Goal: Task Accomplishment & Management: Use online tool/utility

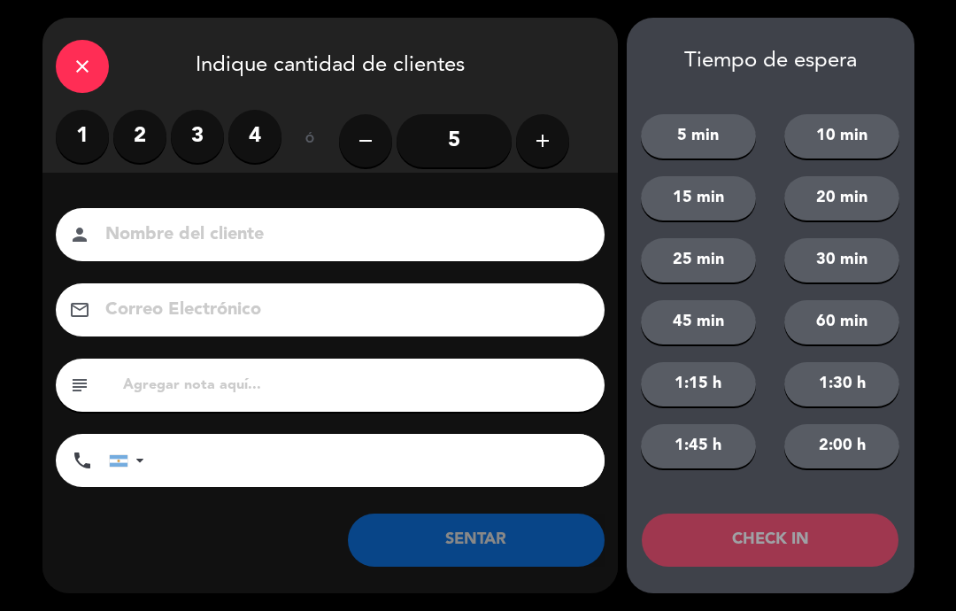
select select "es"
select select "dinner"
click at [86, 58] on icon "close" at bounding box center [82, 66] width 21 height 21
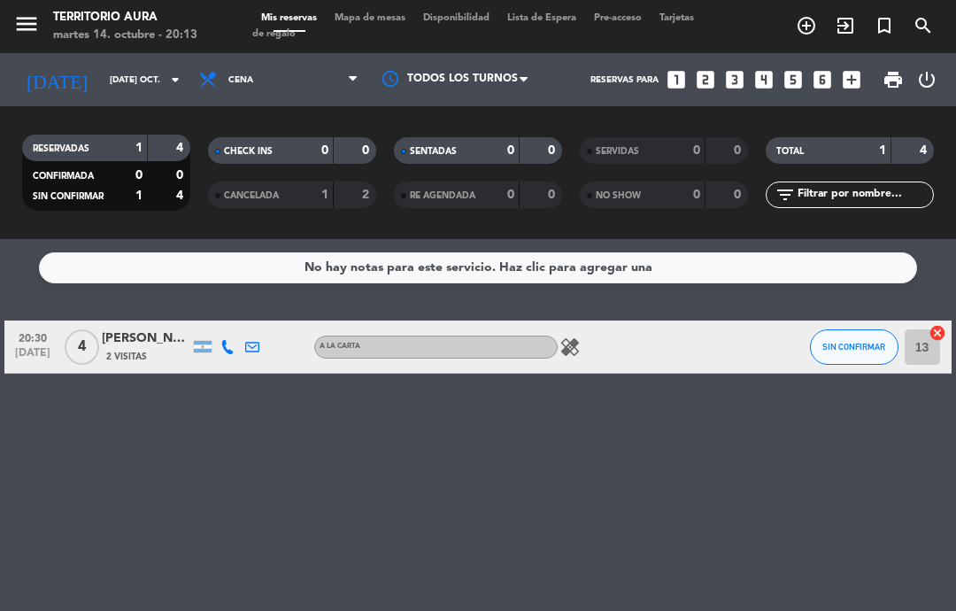
click at [844, 27] on icon "exit_to_app" at bounding box center [845, 25] width 21 height 21
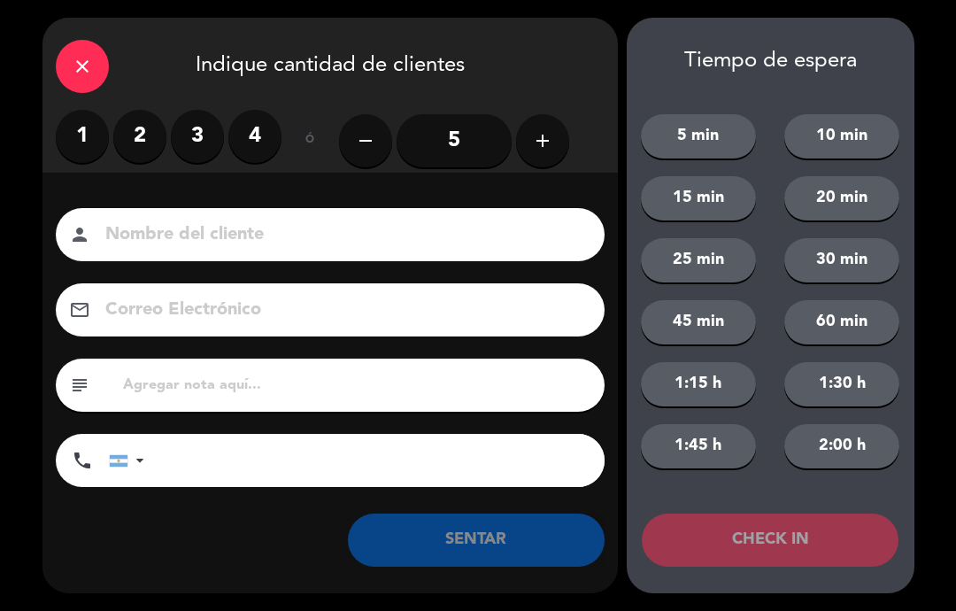
click at [142, 142] on label "2" at bounding box center [139, 136] width 53 height 53
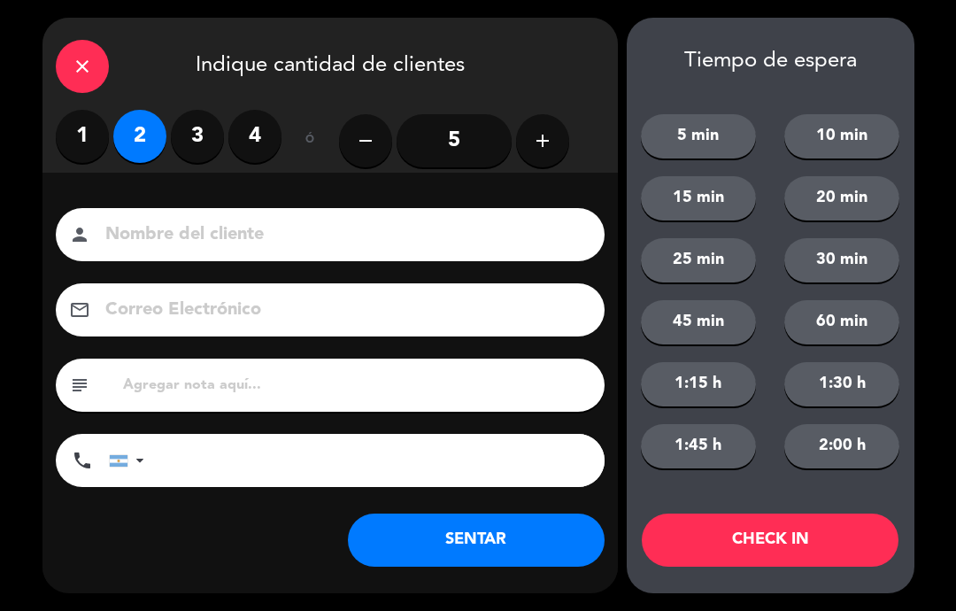
click at [428, 250] on input at bounding box center [343, 234] width 478 height 31
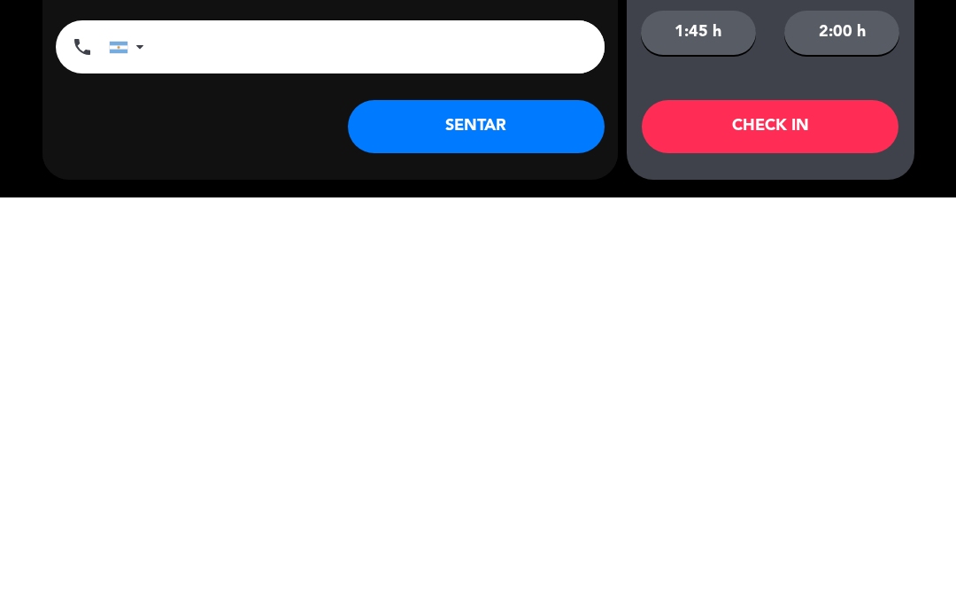
type input "[PERSON_NAME]"
click at [518, 513] on button "SENTAR" at bounding box center [476, 539] width 257 height 53
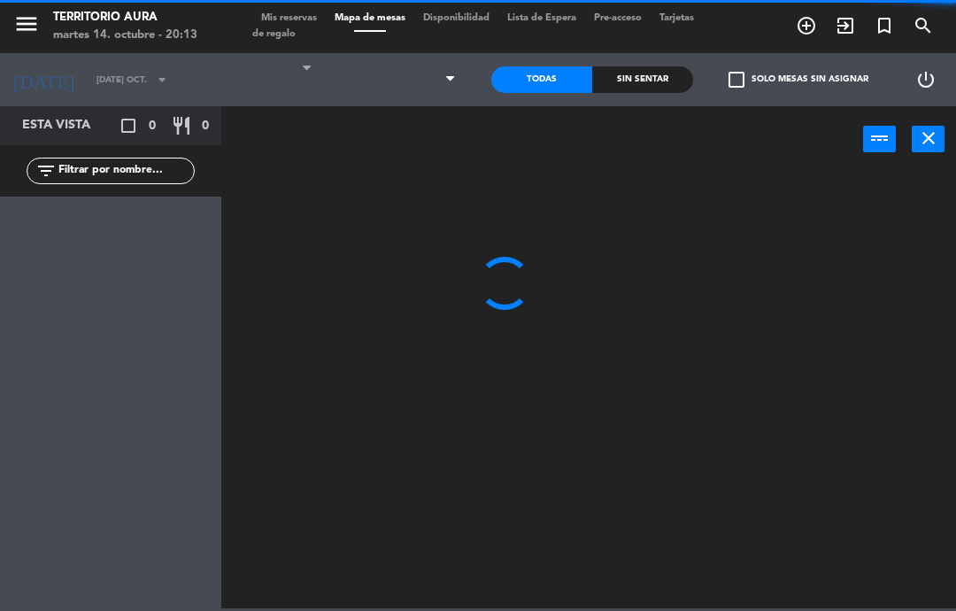
select select "dinner"
select select
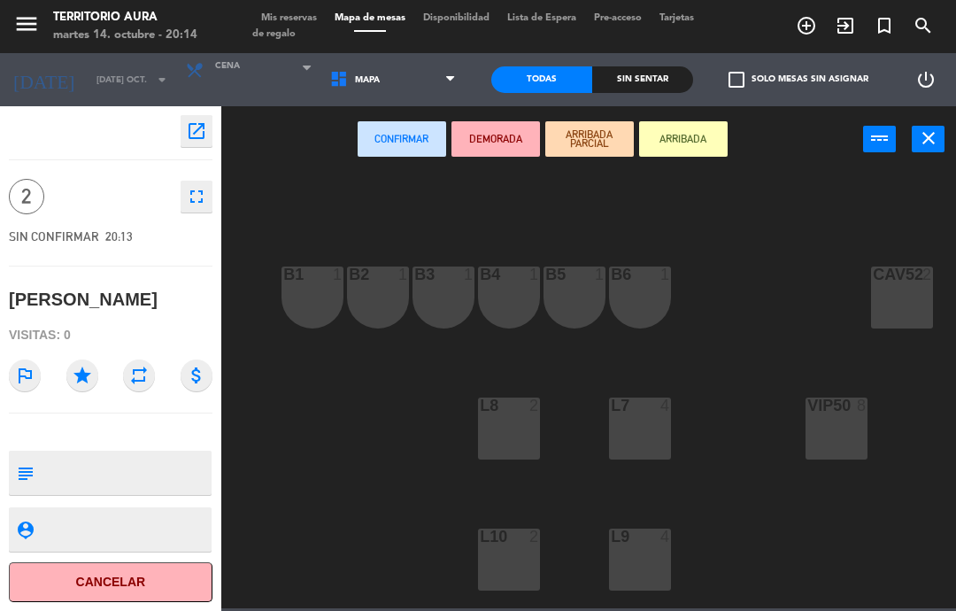
scroll to position [0, 82]
click at [637, 302] on div "B6 1" at bounding box center [641, 297] width 62 height 62
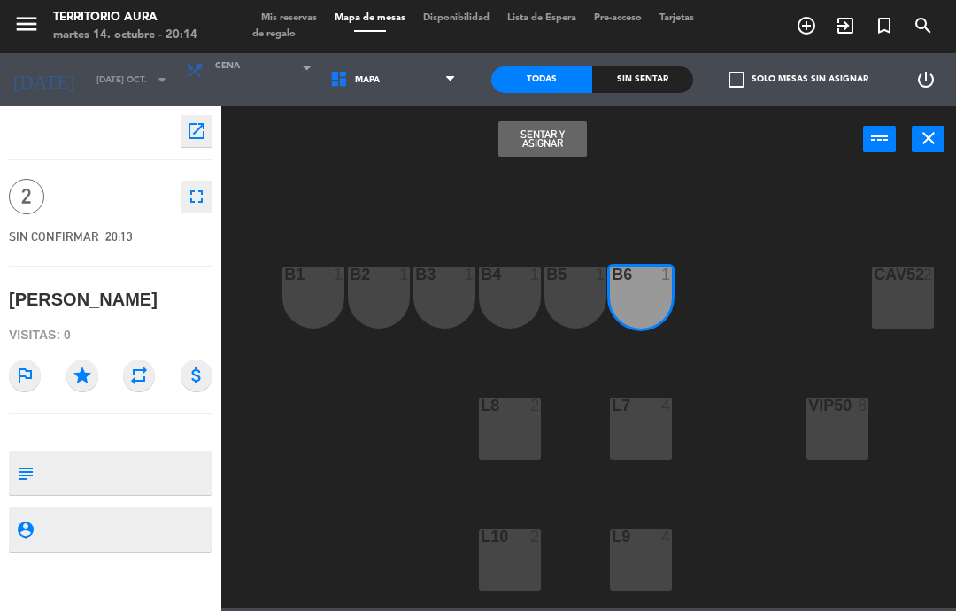
click at [555, 147] on button "Sentar y Asignar" at bounding box center [542, 138] width 89 height 35
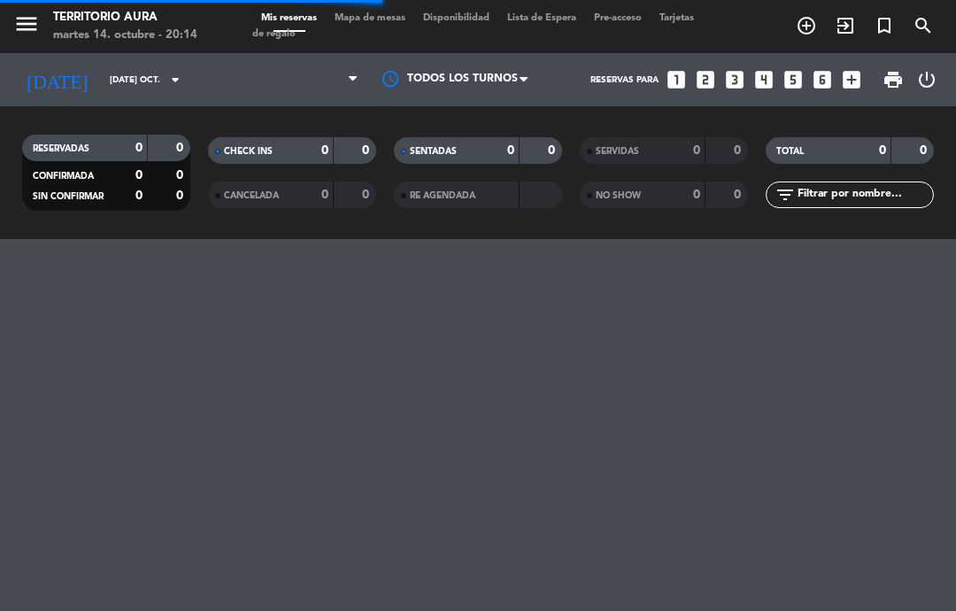
select select "dinner"
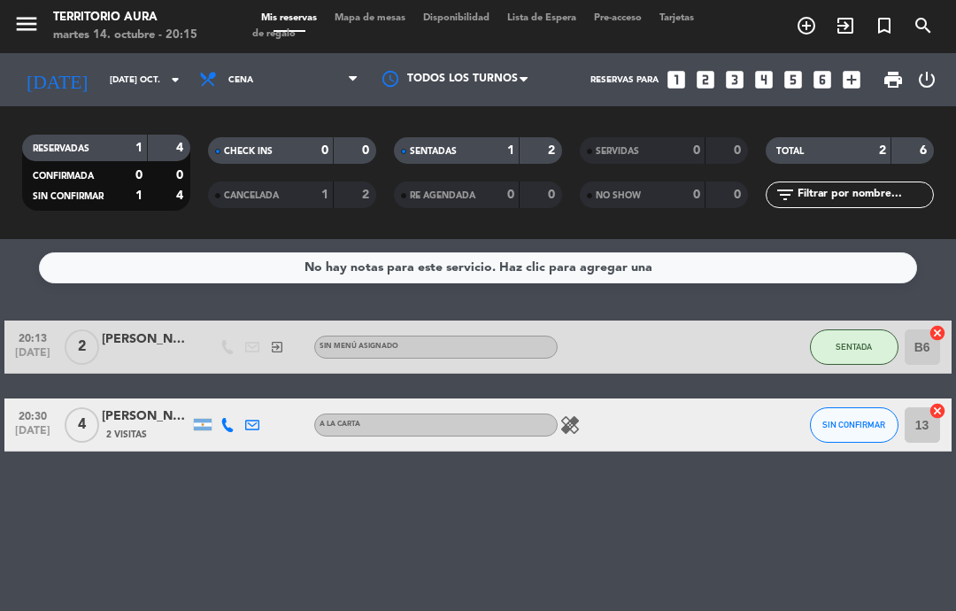
click at [837, 363] on button "SENTADA" at bounding box center [854, 346] width 89 height 35
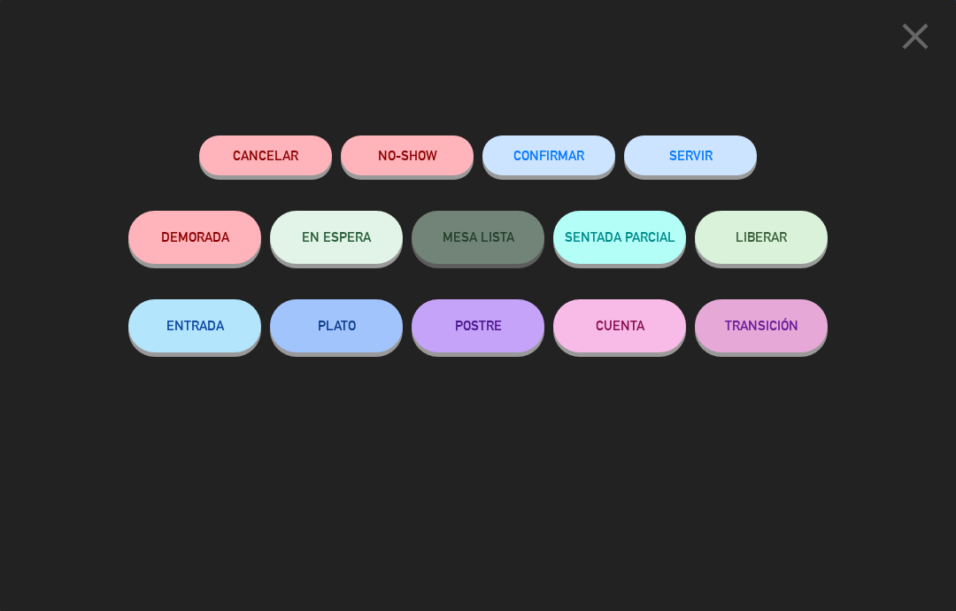
click at [912, 55] on icon "close" at bounding box center [915, 36] width 44 height 44
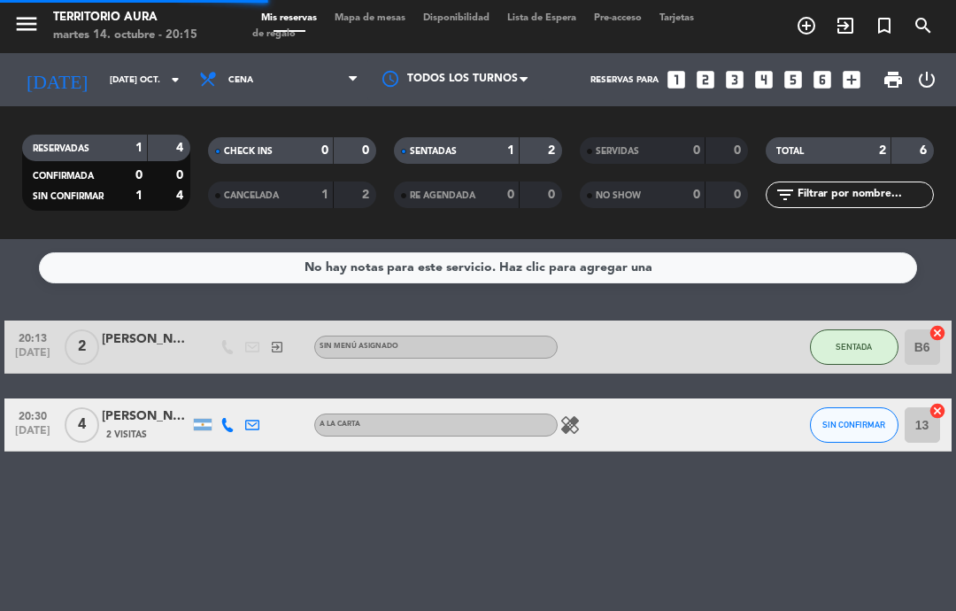
select select "dinner"
click at [849, 426] on span "SIN CONFIRMAR" at bounding box center [853, 425] width 63 height 10
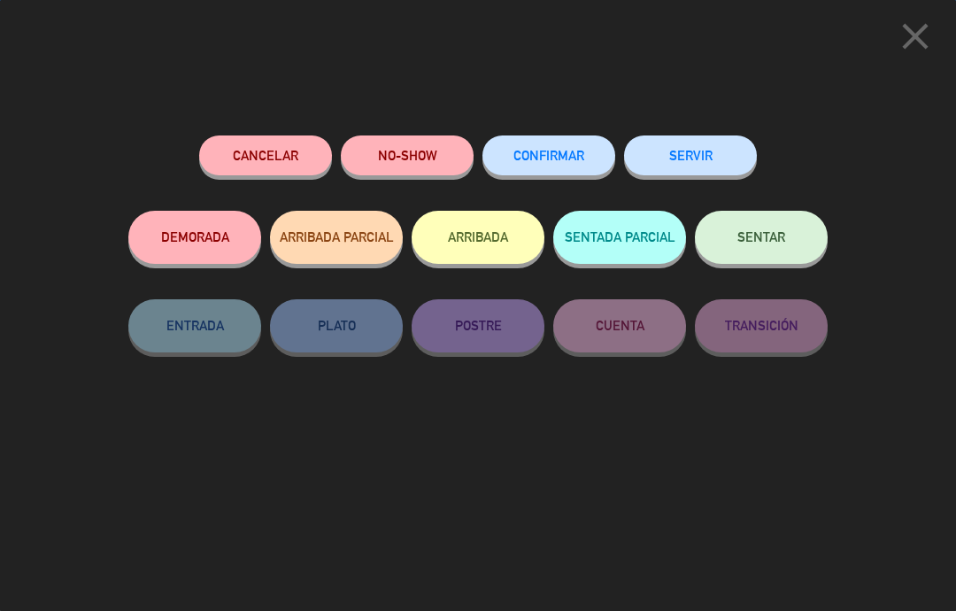
click at [764, 228] on button "SENTAR" at bounding box center [761, 237] width 133 height 53
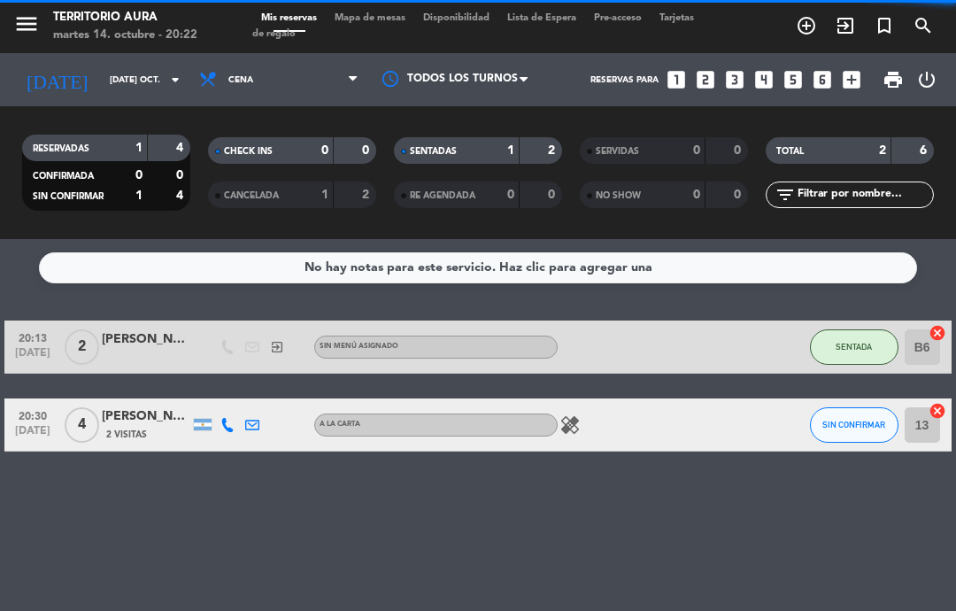
select select "dinner"
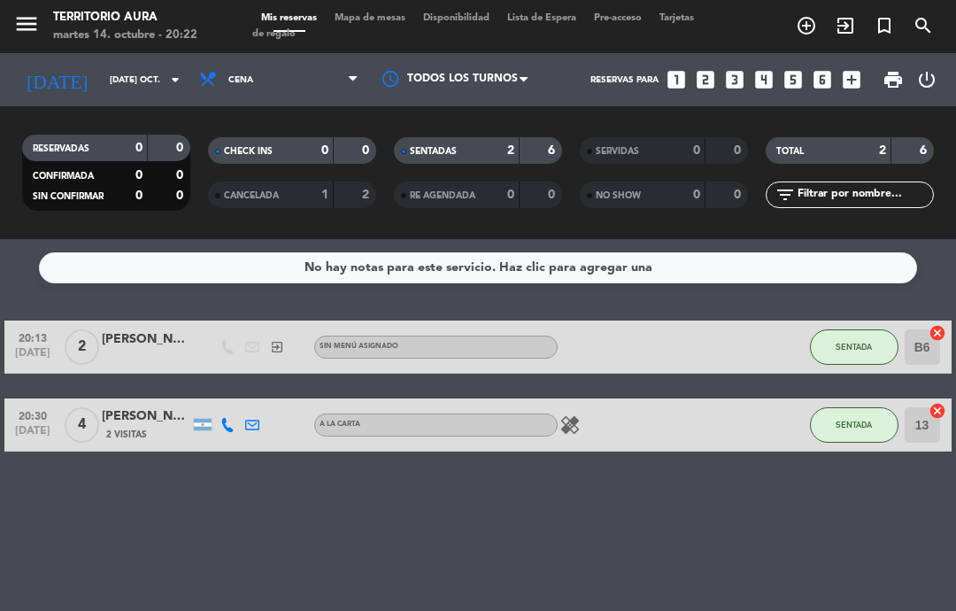
click at [547, 434] on div "A LA CARTA" at bounding box center [435, 424] width 243 height 23
click at [572, 424] on icon "healing" at bounding box center [569, 424] width 21 height 21
